Goal: Communication & Community: Answer question/provide support

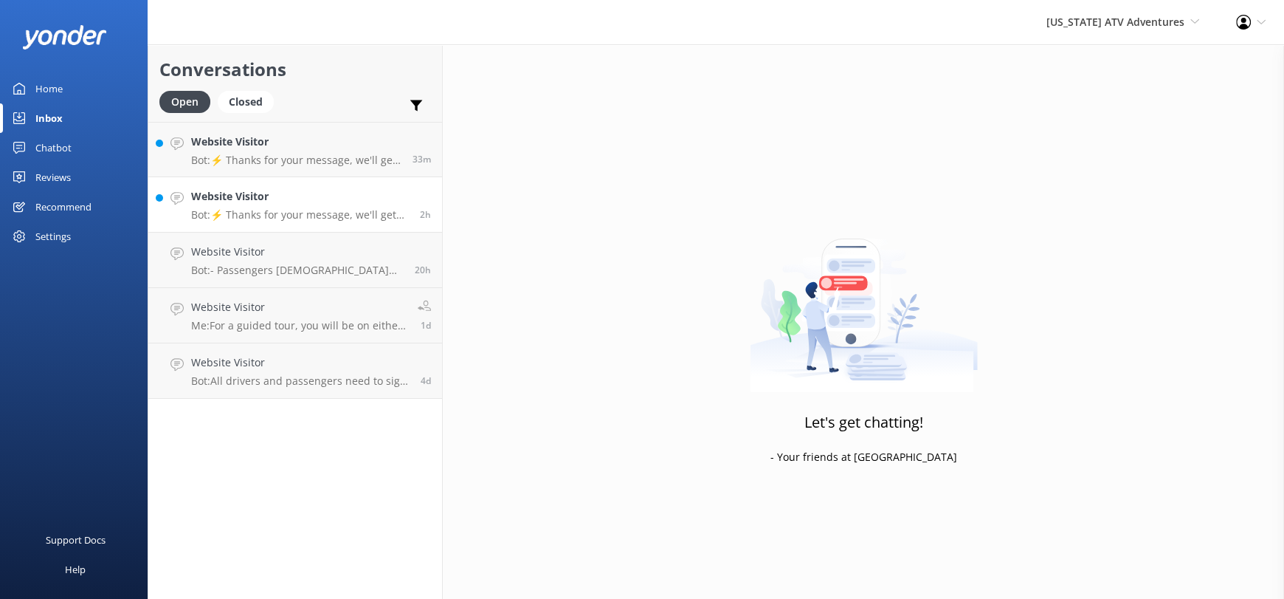
click at [290, 204] on h4 "Website Visitor" at bounding box center [300, 196] width 218 height 16
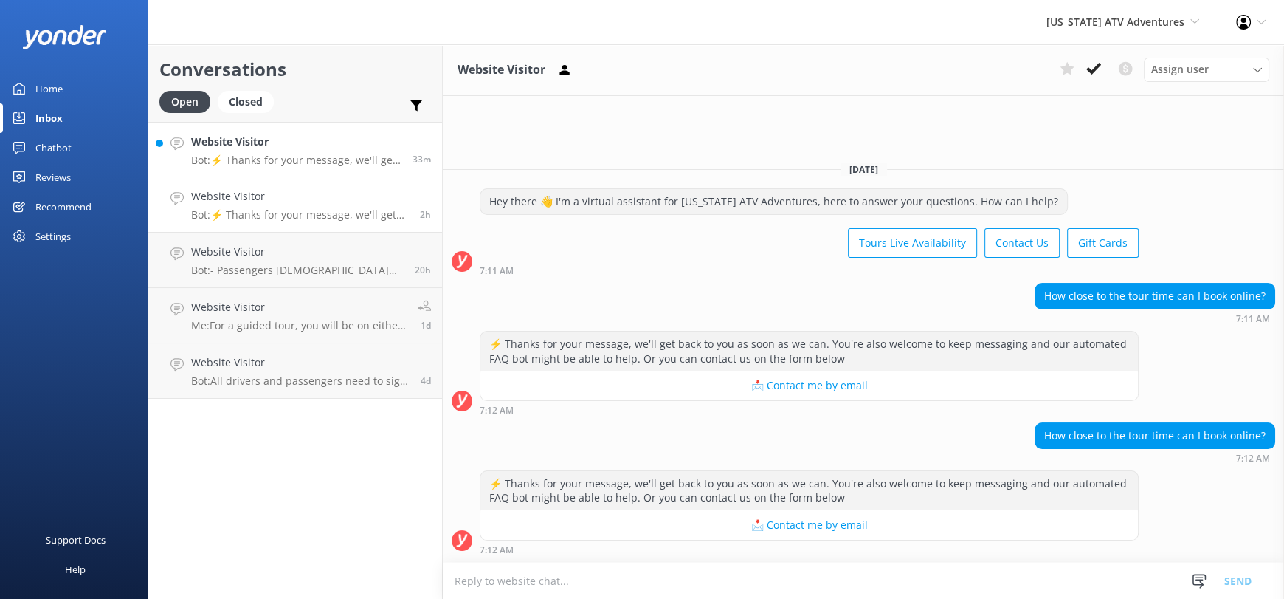
click at [285, 151] on div "Website Visitor Bot: ⚡ Thanks for your message, we'll get back to you as soon a…" at bounding box center [296, 150] width 210 height 32
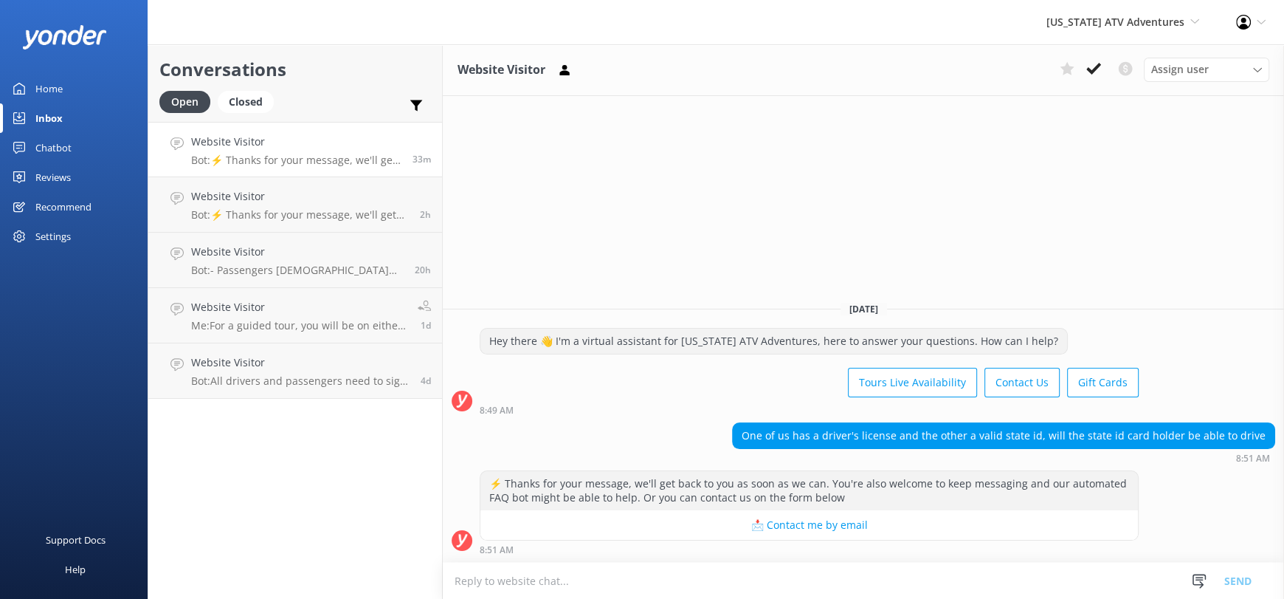
click at [41, 94] on div "Home" at bounding box center [48, 89] width 27 height 30
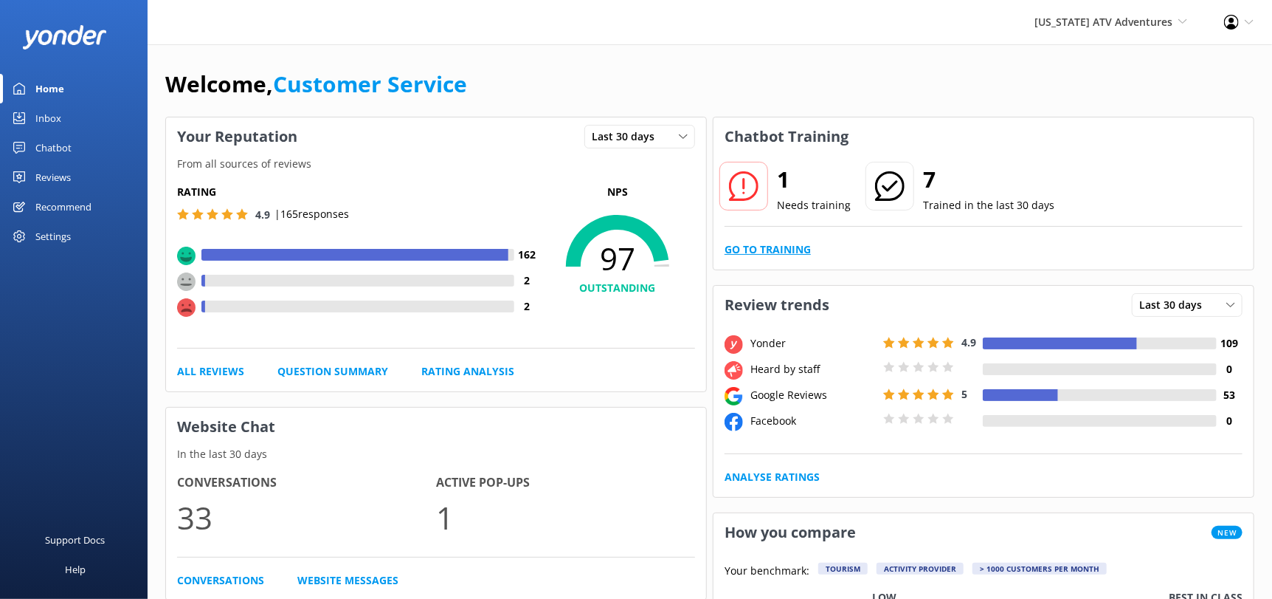
click at [753, 252] on link "Go to Training" at bounding box center [768, 249] width 86 height 16
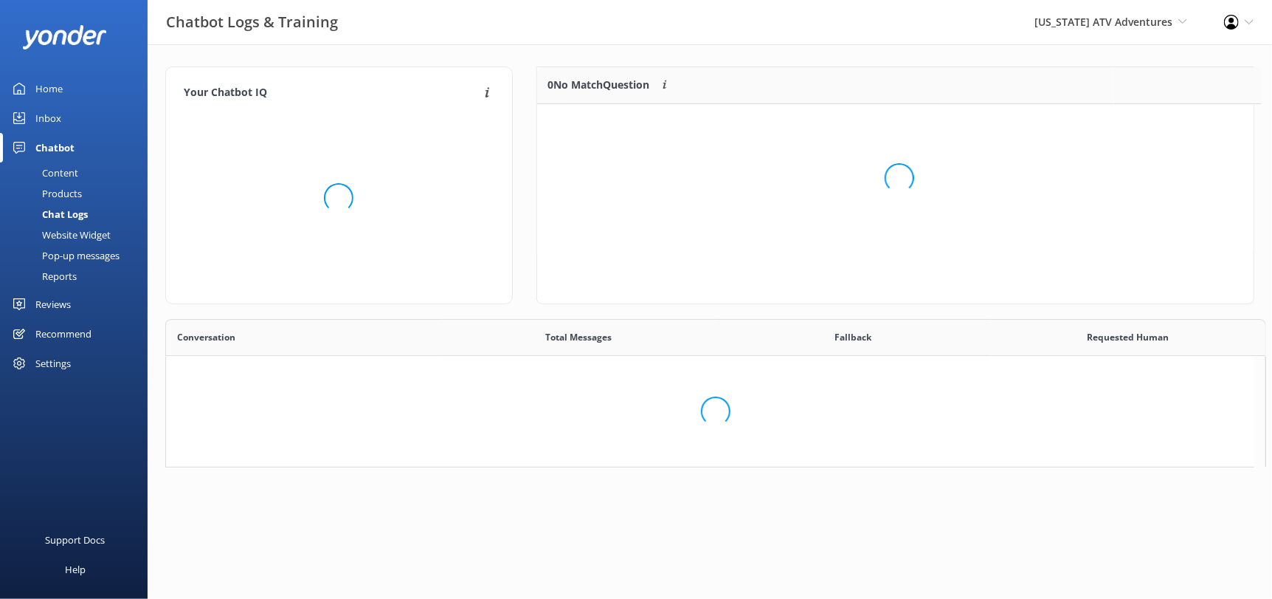
scroll to position [13, 12]
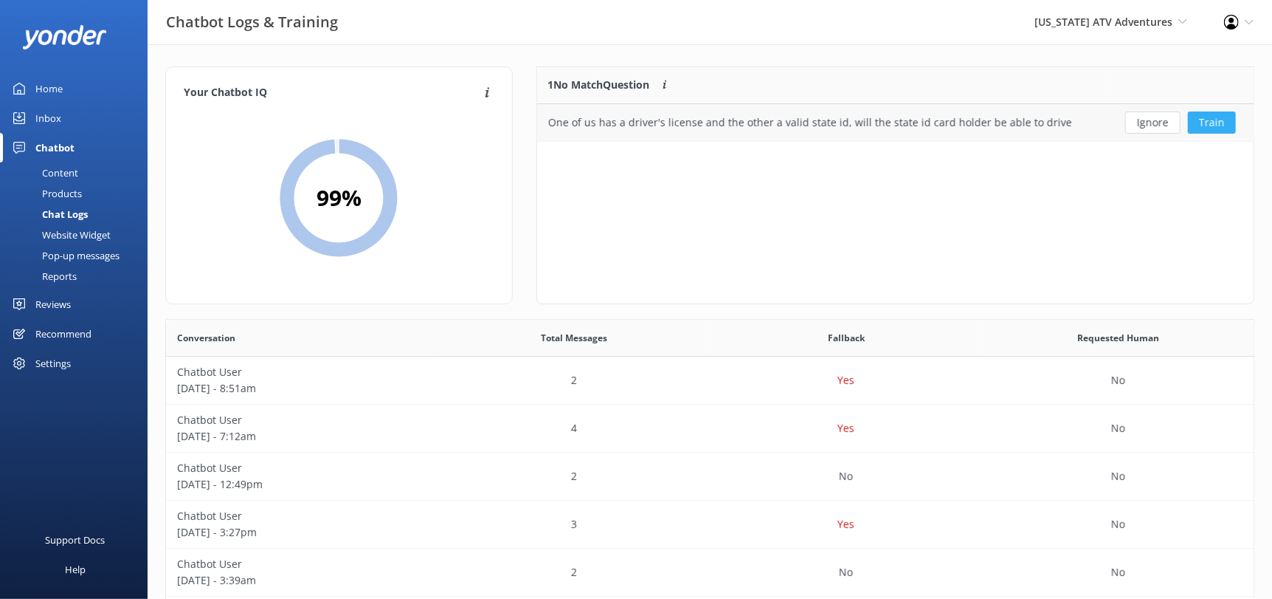
click at [1205, 130] on button "Train" at bounding box center [1212, 122] width 48 height 22
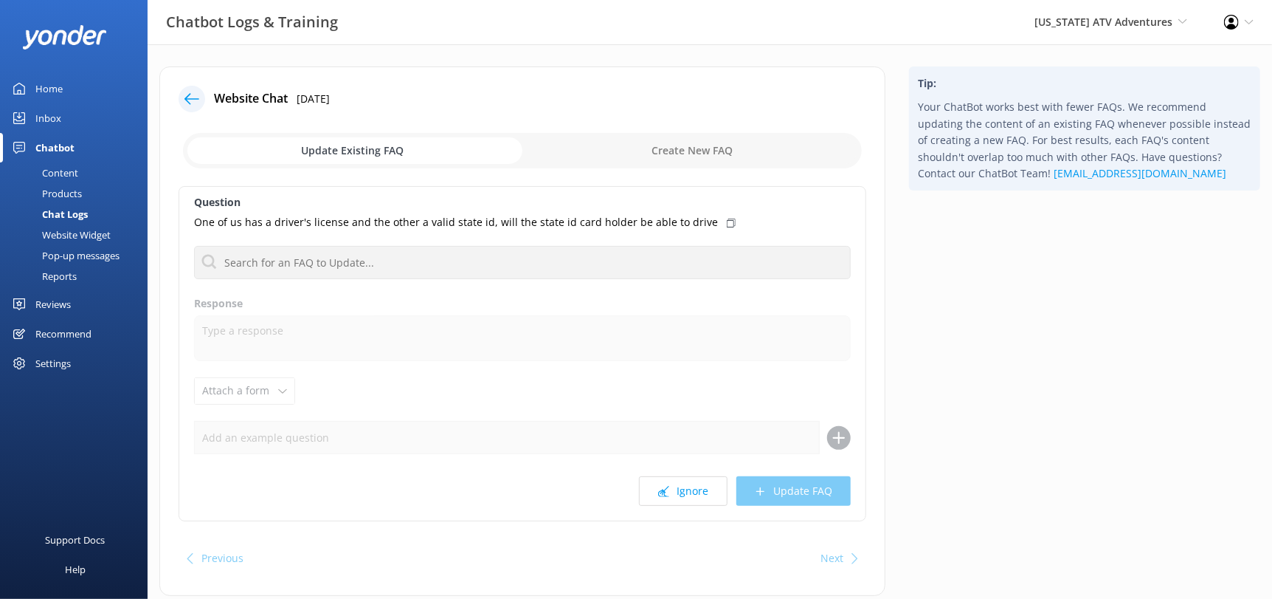
click at [715, 142] on input "checkbox" at bounding box center [522, 150] width 679 height 35
checkbox input "true"
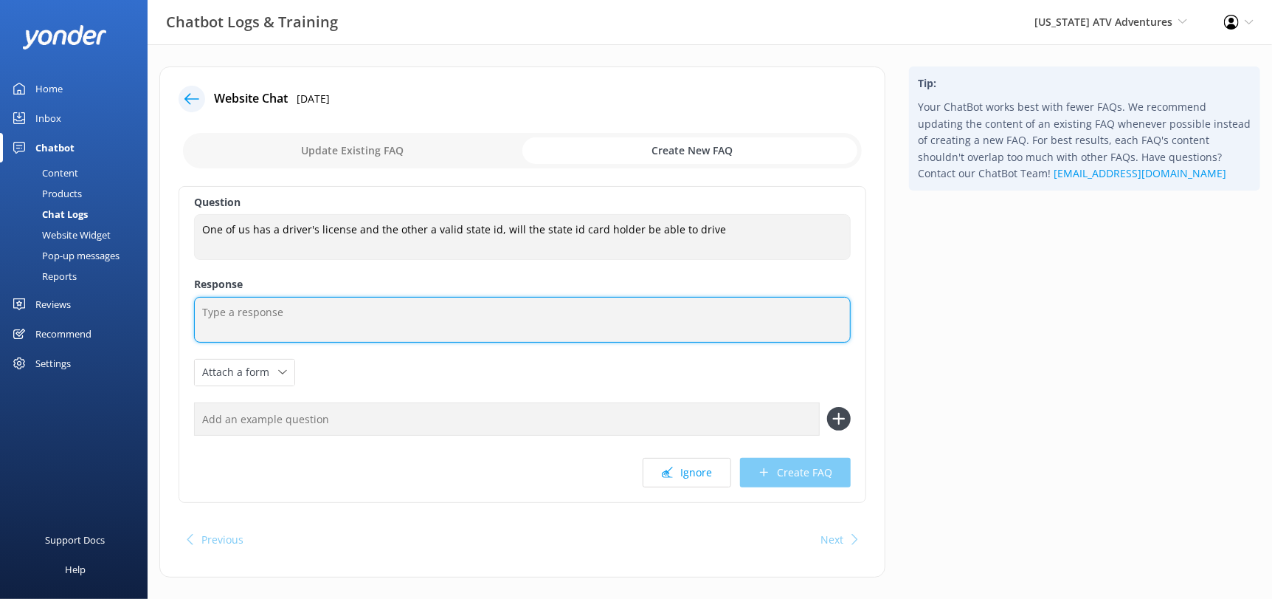
click at [389, 310] on textarea at bounding box center [522, 320] width 657 height 46
drag, startPoint x: 678, startPoint y: 311, endPoint x: 611, endPoint y: 307, distance: 66.6
click at [611, 307] on textarea "Unfortunately only participants with a drivers license will be able to operate …" at bounding box center [522, 320] width 657 height 46
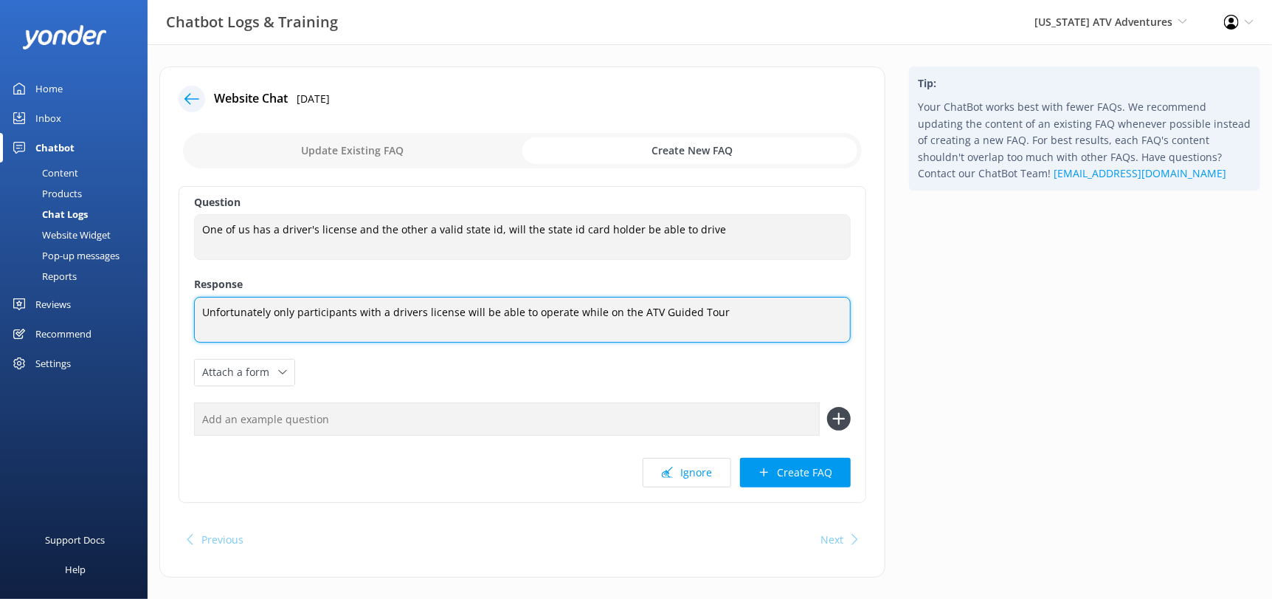
click at [383, 308] on textarea "Unfortunately only participants with a drivers license will be able to operate …" at bounding box center [522, 320] width 657 height 46
click at [793, 315] on textarea "Unfortunately only participants with a valid drivers license will be able to op…" at bounding box center [522, 320] width 657 height 46
type textarea "Unfortunately only participants with a valid drivers license will be able to op…"
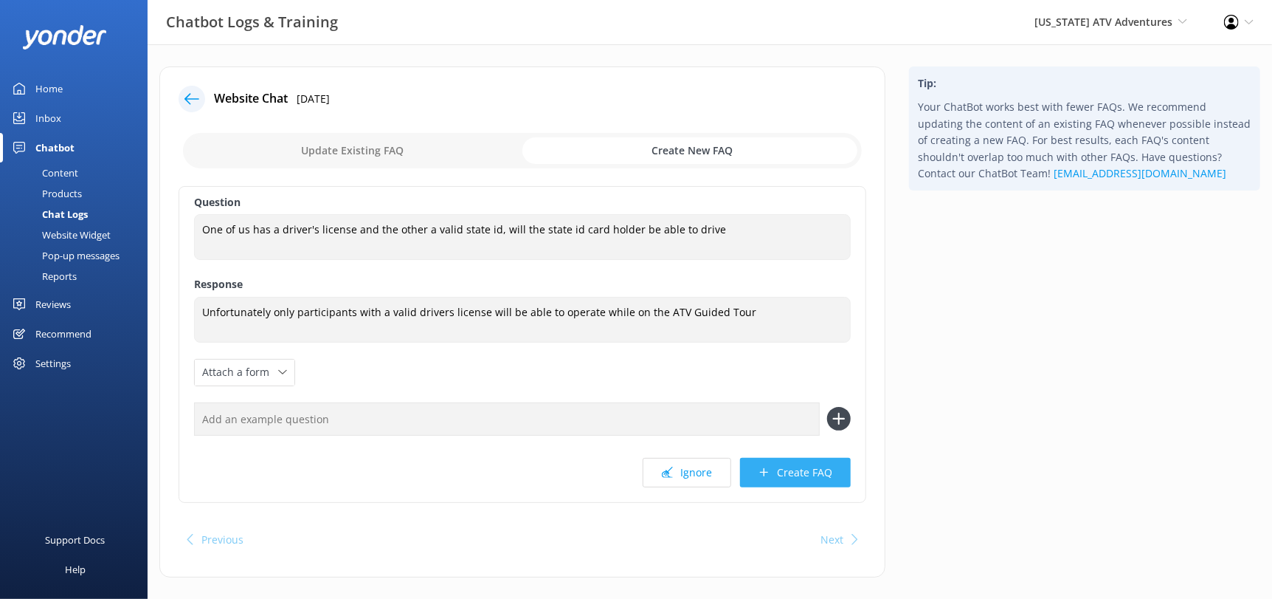
click at [806, 483] on button "Create FAQ" at bounding box center [795, 473] width 111 height 30
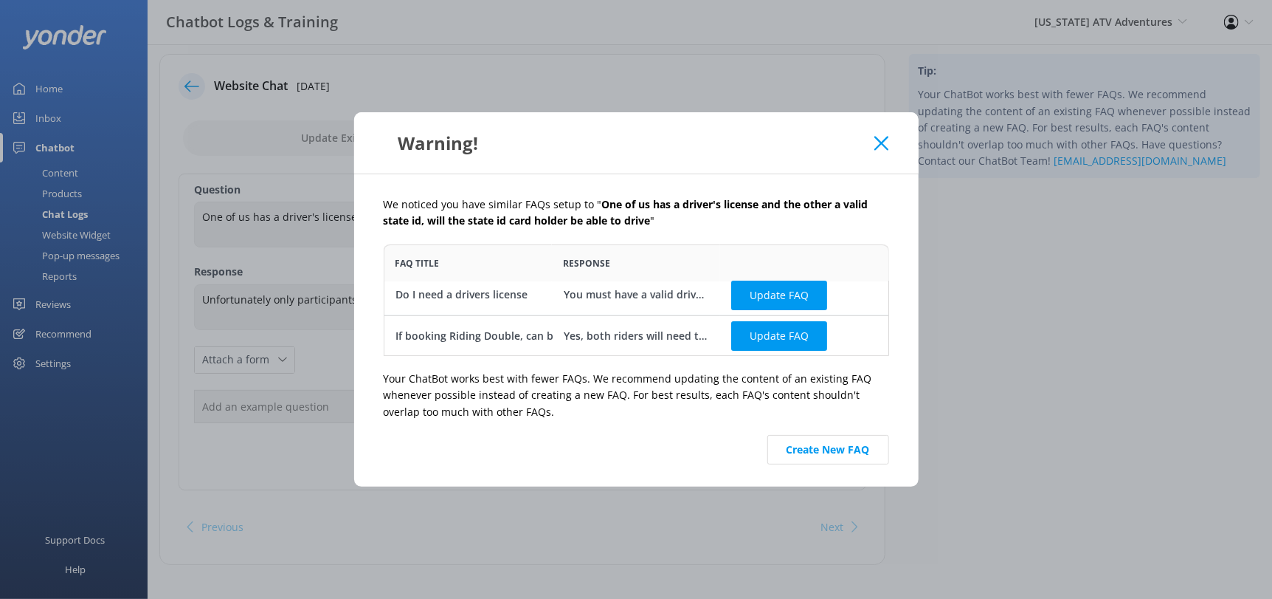
scroll to position [22, 0]
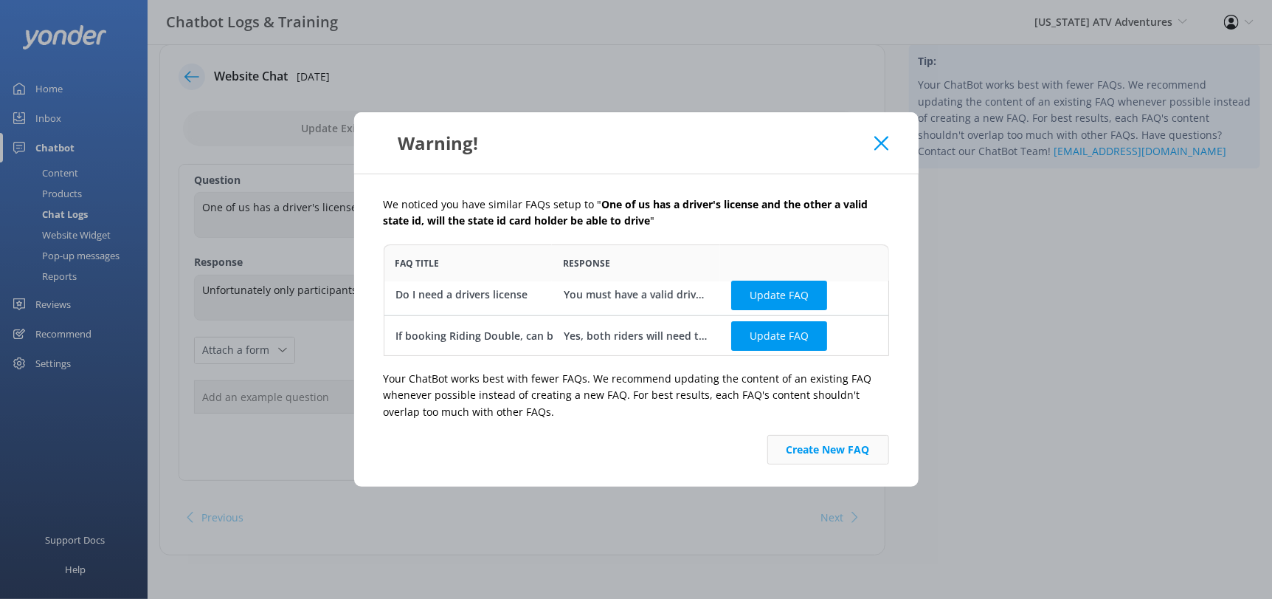
click at [821, 446] on button "Create New FAQ" at bounding box center [829, 450] width 122 height 30
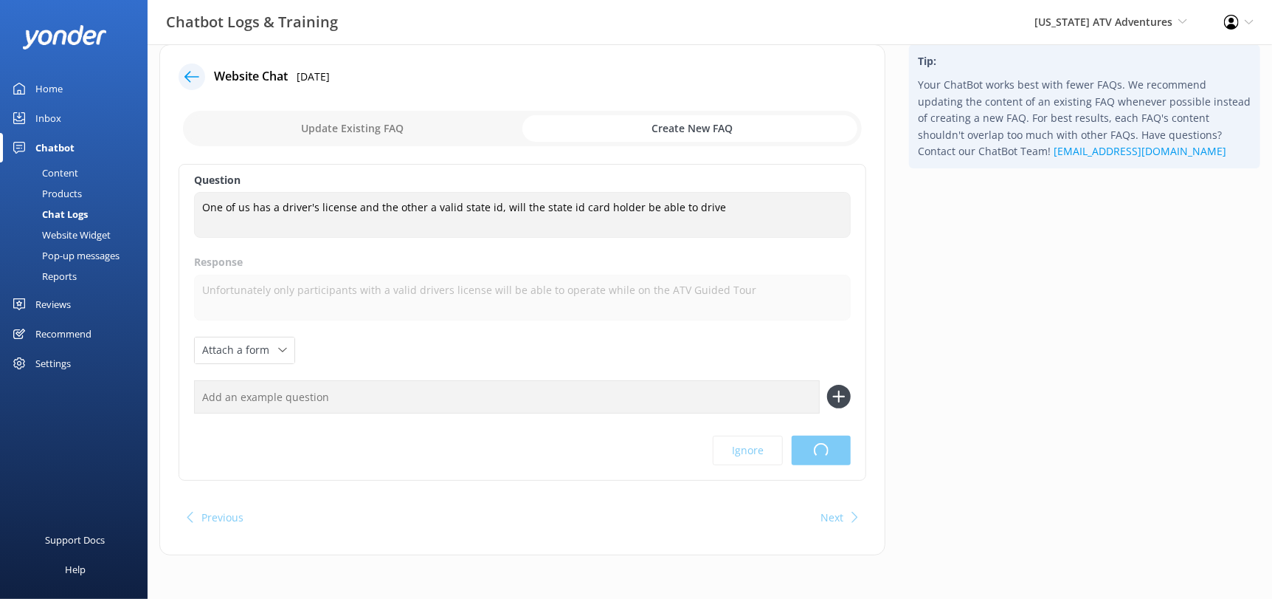
scroll to position [0, 0]
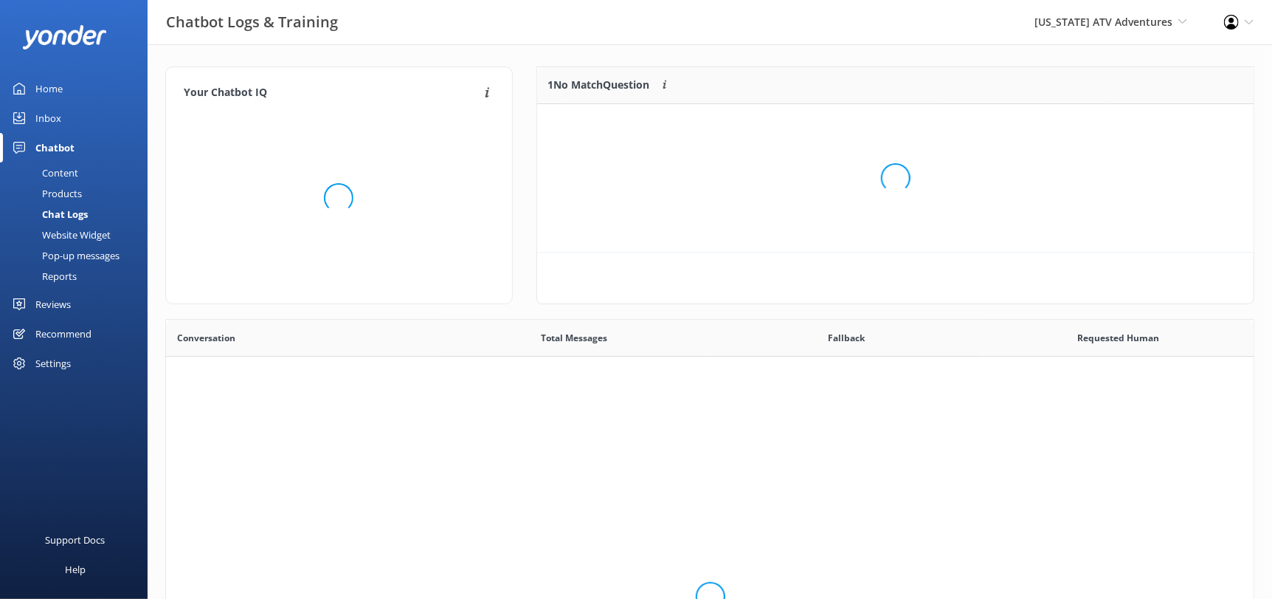
scroll to position [173, 706]
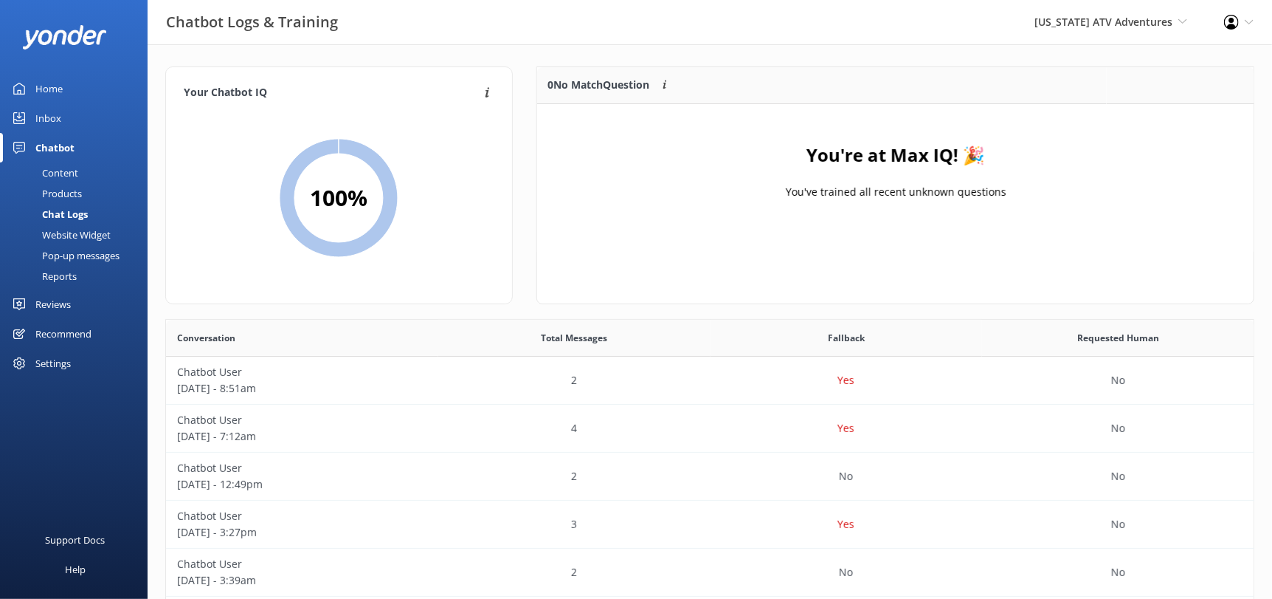
click at [52, 116] on div "Inbox" at bounding box center [48, 118] width 26 height 30
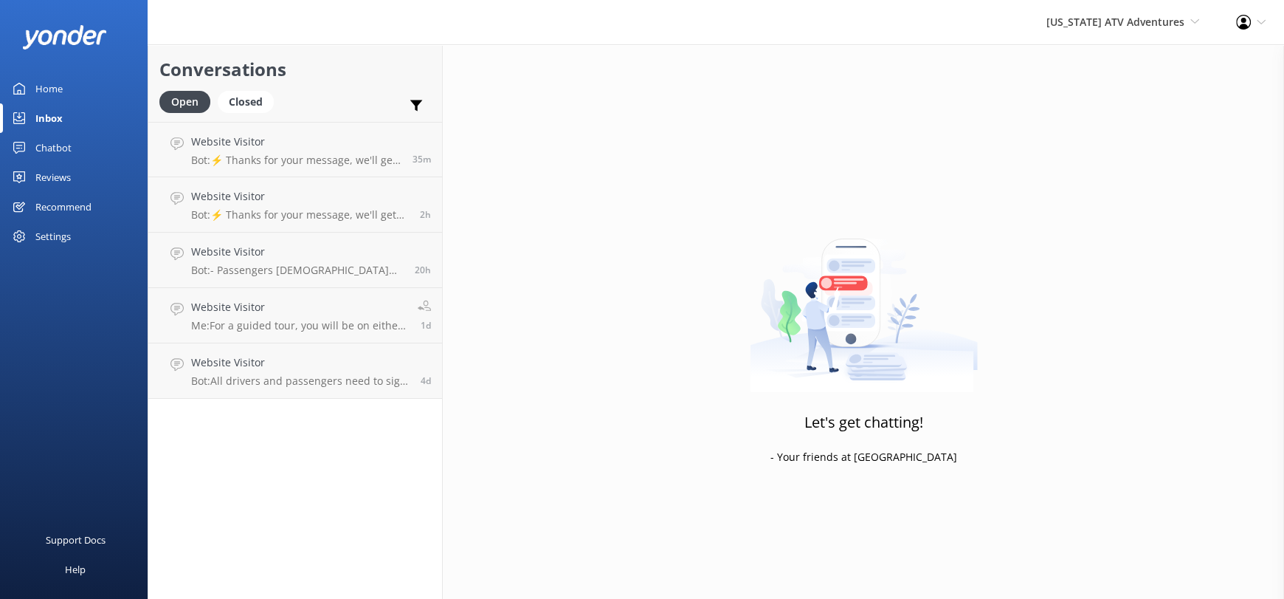
click at [56, 92] on div "Home" at bounding box center [48, 89] width 27 height 30
